Goal: Task Accomplishment & Management: Manage account settings

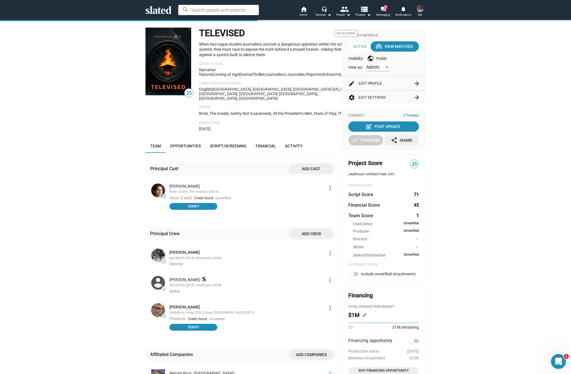
click at [557, 359] on icon "Open Intercom Messenger" at bounding box center [557, 360] width 9 height 9
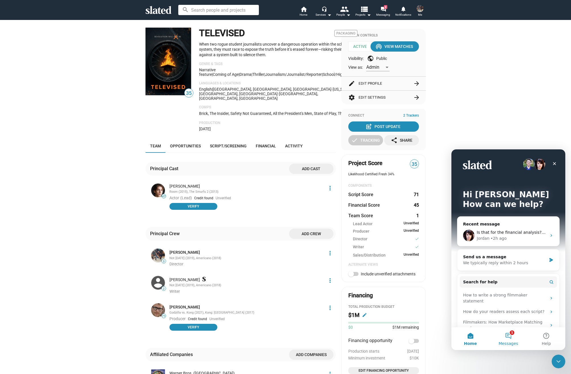
click at [511, 339] on button "1 Messages" at bounding box center [508, 338] width 38 height 23
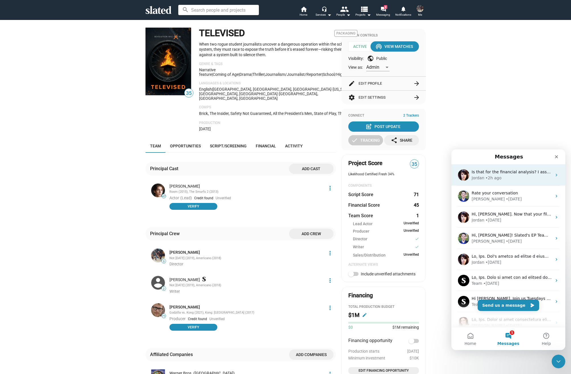
click at [512, 175] on div "Jordan • 2h ago" at bounding box center [512, 178] width 80 height 6
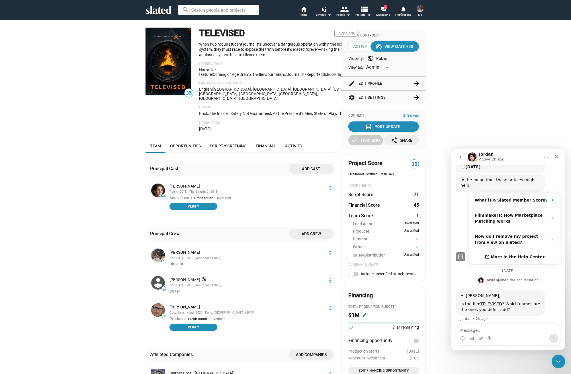
scroll to position [131, 0]
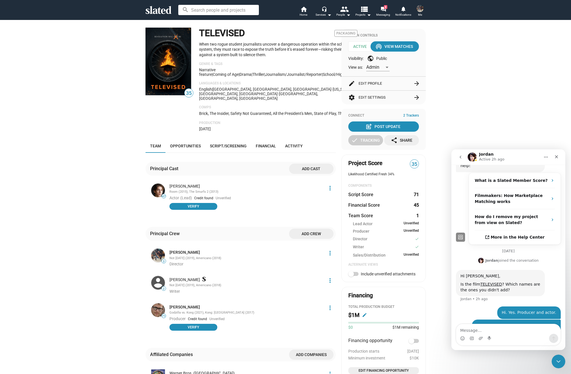
click at [116, 208] on div "35 TELEVISED Packaging When two rogue student journalists uncover a dangerous o…" at bounding box center [285, 264] width 571 height 489
click at [246, 220] on div at bounding box center [241, 223] width 190 height 7
click at [99, 252] on div "35 TELEVISED Packaging When two rogue student journalists uncover a dangerous o…" at bounding box center [285, 264] width 571 height 489
click at [559, 158] on icon "Close" at bounding box center [556, 156] width 5 height 5
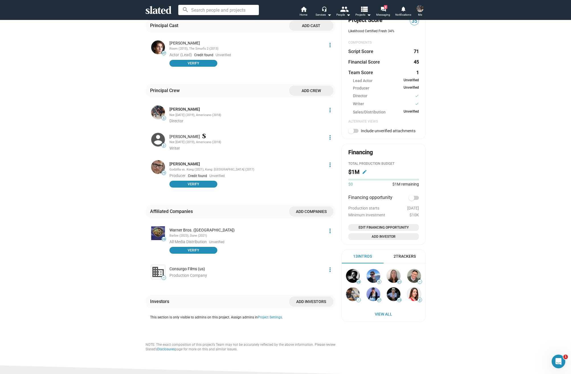
scroll to position [154, 0]
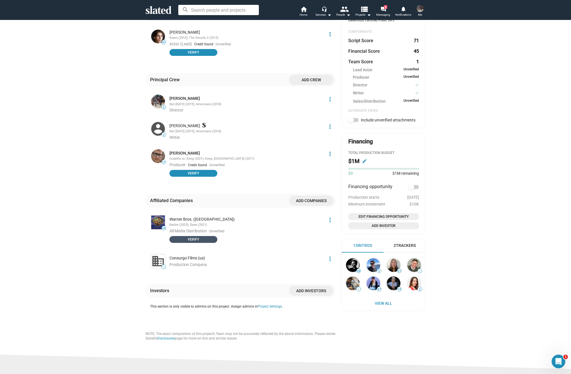
click at [206, 236] on span "Verify" at bounding box center [193, 239] width 41 height 6
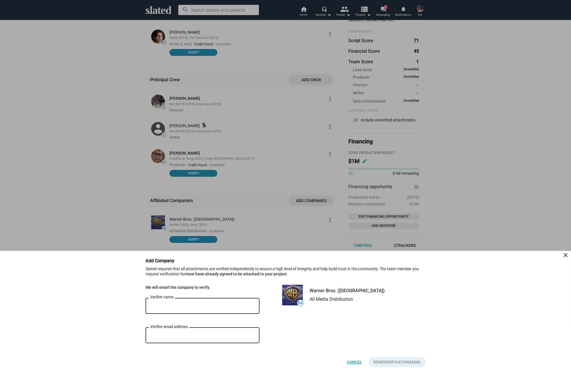
click at [356, 365] on span "Cancel" at bounding box center [354, 362] width 15 height 10
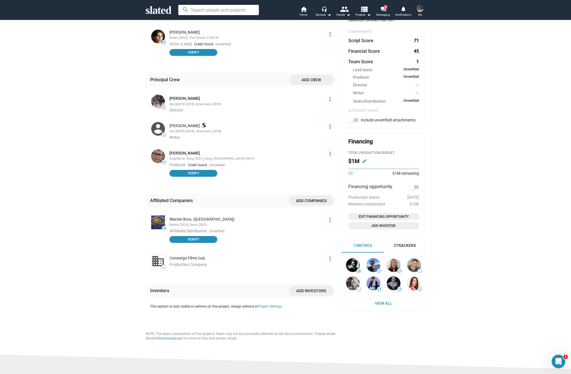
click at [442, 254] on div "35 TELEVISED Packaging When two rogue student journalists uncover a dangerous o…" at bounding box center [285, 110] width 571 height 489
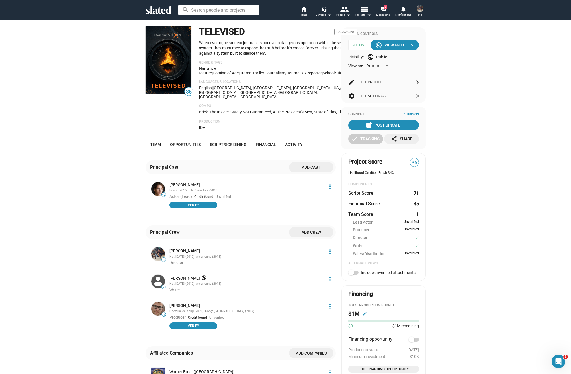
scroll to position [4, 0]
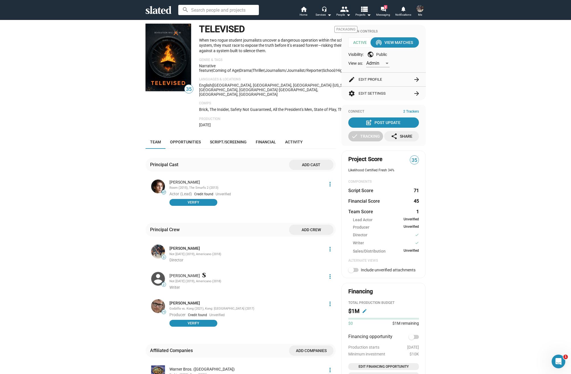
click at [363, 78] on button "edit Edit Profile arrow_forward" at bounding box center [383, 80] width 71 height 14
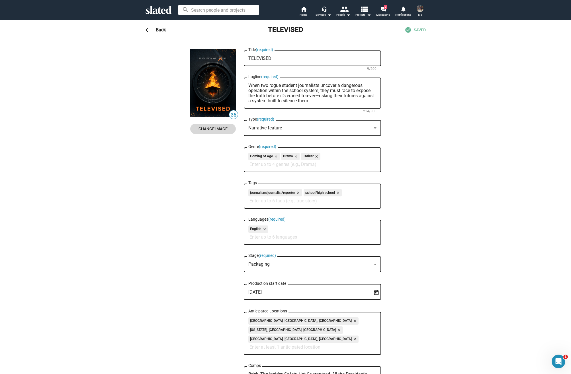
click at [214, 127] on span "Change Image" at bounding box center [213, 129] width 36 height 10
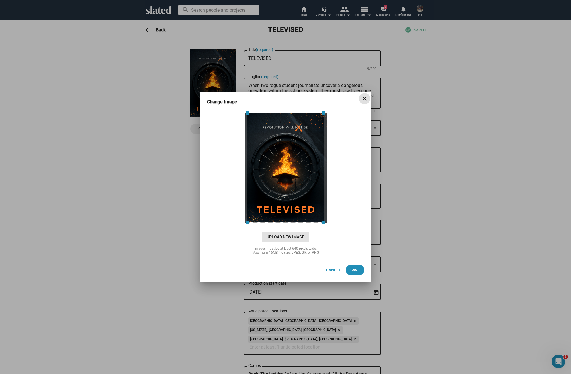
click at [304, 237] on span "Upload New Image" at bounding box center [285, 237] width 47 height 10
click at [304, 224] on input "cloud_upload Drag and drop or click to upload" at bounding box center [285, 167] width 157 height 113
type input "C:\fakepath\THE REVOLUTION WILL NOT BE-2.png"
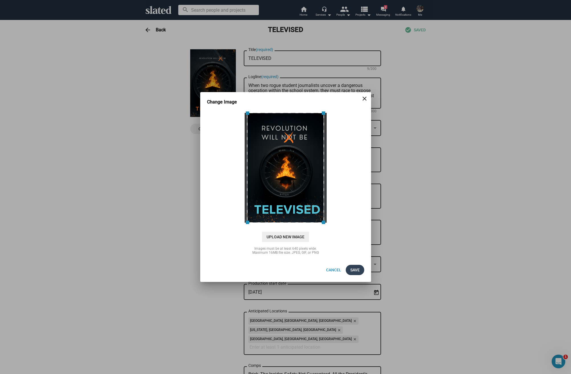
scroll to position [4, 0]
click at [358, 271] on span "Save" at bounding box center [354, 270] width 9 height 10
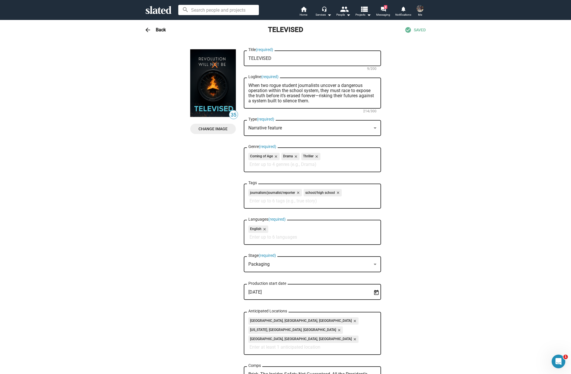
scroll to position [0, 0]
click at [152, 28] on span "arrow_back" at bounding box center [147, 29] width 11 height 7
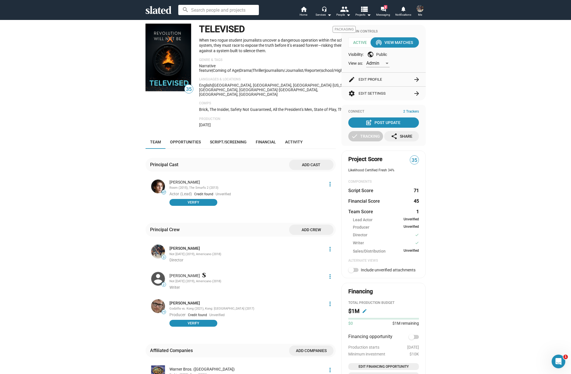
click at [117, 90] on div "35 TELEVISED Packaging When two rogue student journalists uncover a dangerous o…" at bounding box center [285, 260] width 571 height 489
click at [109, 80] on div "35 TELEVISED Packaging When two rogue student journalists uncover a dangerous o…" at bounding box center [285, 260] width 571 height 489
click at [141, 187] on div "35 TELEVISED Packaging When two rogue student journalists uncover a dangerous o…" at bounding box center [286, 253] width 292 height 475
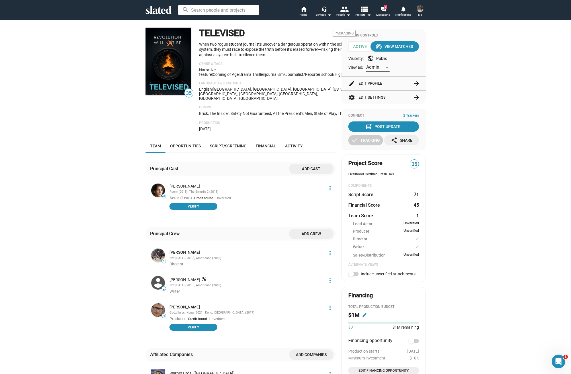
click at [379, 68] on span "Admin" at bounding box center [372, 66] width 13 height 5
click at [379, 78] on span "Member" at bounding box center [378, 79] width 24 height 12
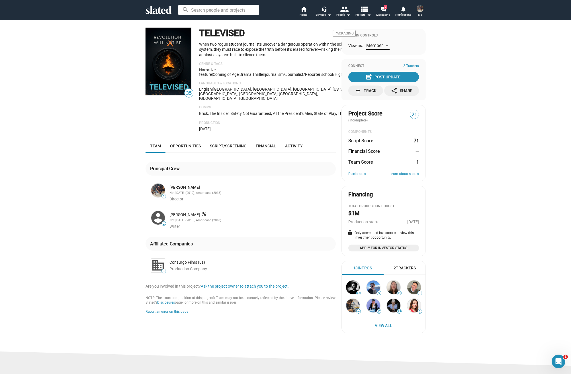
click at [372, 46] on span "Member" at bounding box center [374, 45] width 17 height 5
click at [373, 34] on span "Admin" at bounding box center [378, 33] width 24 height 12
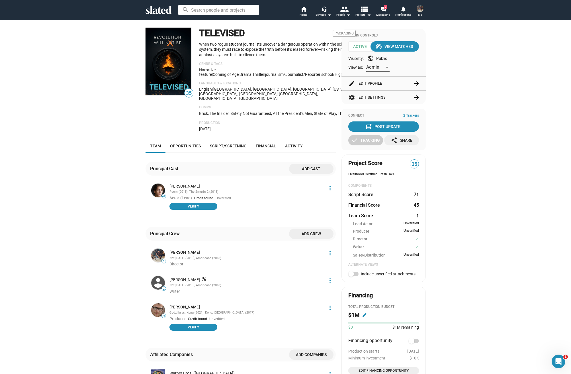
click at [369, 84] on button "edit Edit Profile arrow_forward" at bounding box center [383, 84] width 71 height 14
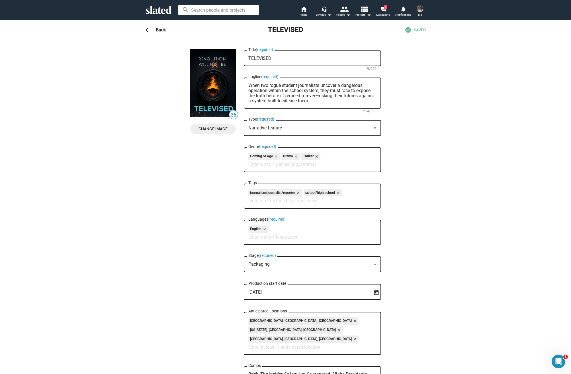
click at [319, 100] on textarea "When two rogue student journalists uncover a dangerous operation within the sch…" at bounding box center [312, 93] width 128 height 21
click at [249, 87] on textarea "When two rogue student journalists uncover a dangerous operation within the sch…" at bounding box center [312, 93] width 128 height 21
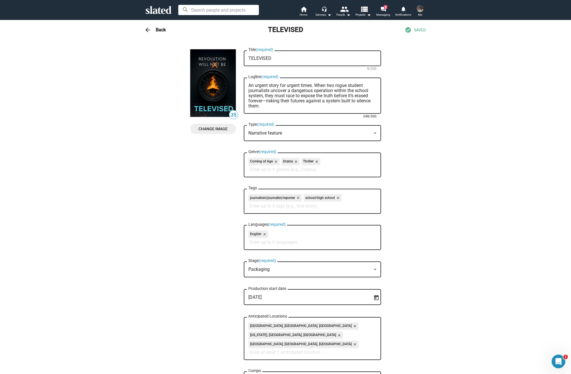
click at [266, 107] on textarea "An urgent story for urgent times. When two rogue student journalists uncover a …" at bounding box center [312, 96] width 128 height 26
type textarea "An urgent story for urgent times. When two rogue student journalists uncover a …"
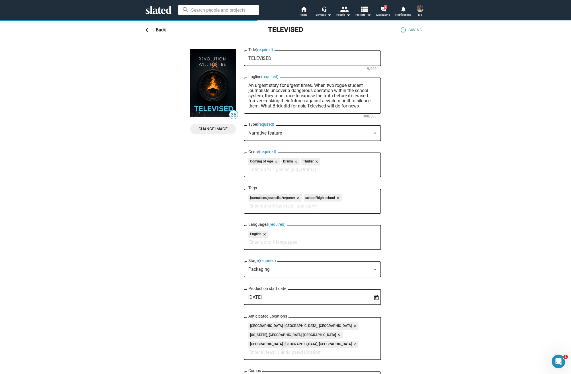
click at [161, 29] on h3 "Back" at bounding box center [161, 30] width 10 height 6
